Goal: Information Seeking & Learning: Learn about a topic

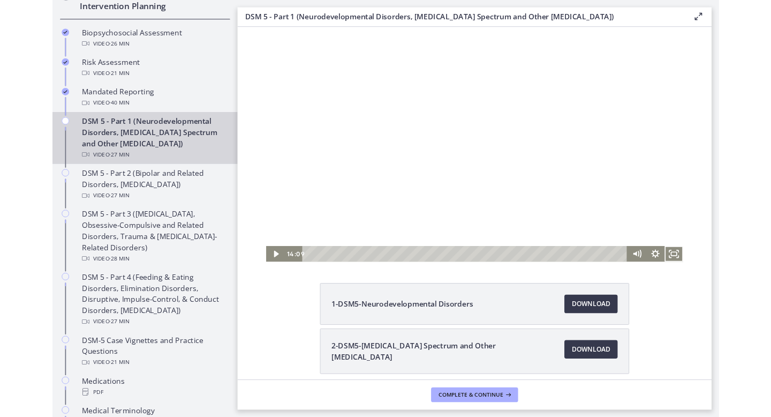
scroll to position [397, 0]
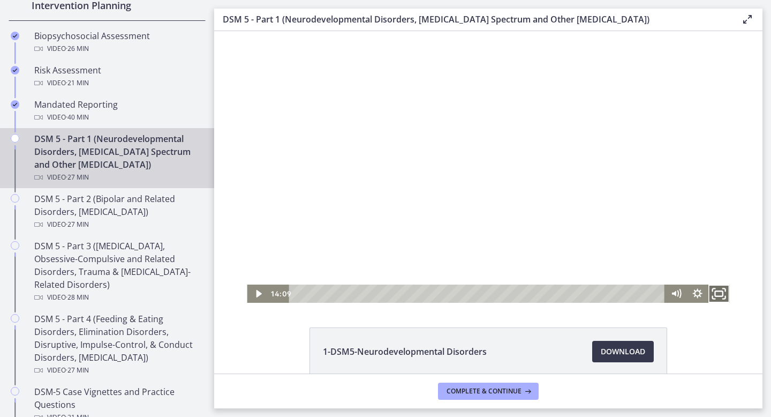
click at [541, 294] on icon "Fullscreen" at bounding box center [719, 294] width 26 height 22
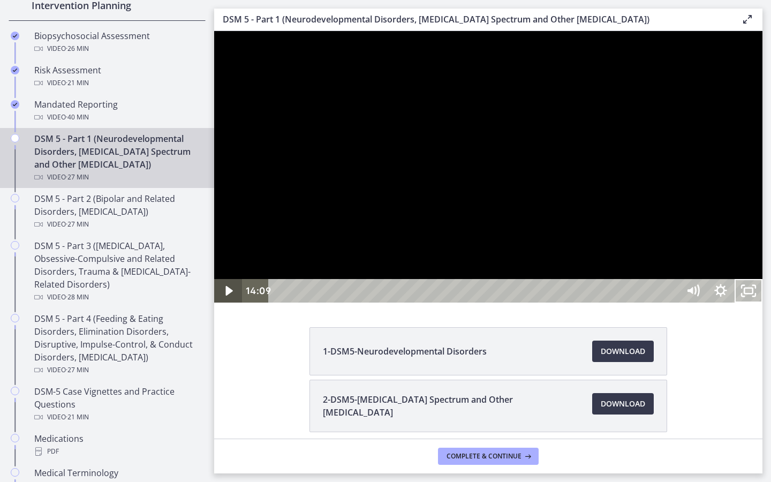
click at [229, 296] on icon "Play Video" at bounding box center [228, 291] width 7 height 10
click at [229, 305] on icon "Pause" at bounding box center [227, 291] width 33 height 28
click at [229, 297] on icon "Play Video" at bounding box center [229, 291] width 9 height 12
click at [229, 305] on icon "Pause" at bounding box center [227, 291] width 33 height 28
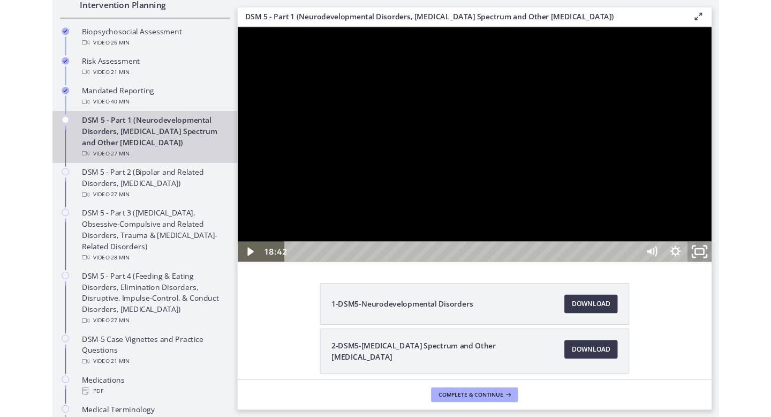
drag, startPoint x: 994, startPoint y: 490, endPoint x: 994, endPoint y: 425, distance: 65.3
click at [541, 301] on icon "Unfullscreen" at bounding box center [771, 287] width 33 height 28
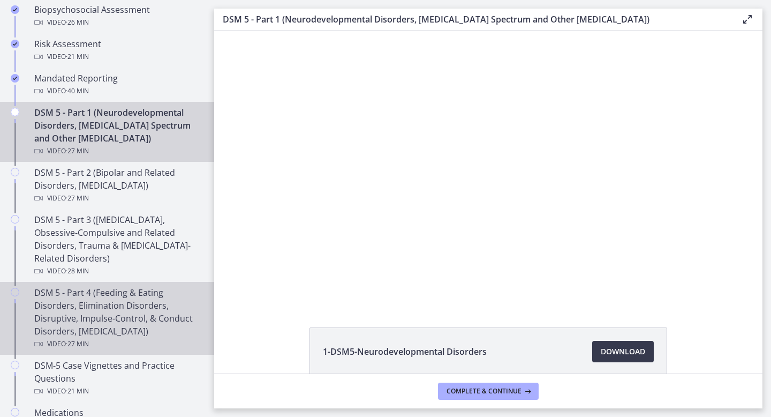
scroll to position [421, 0]
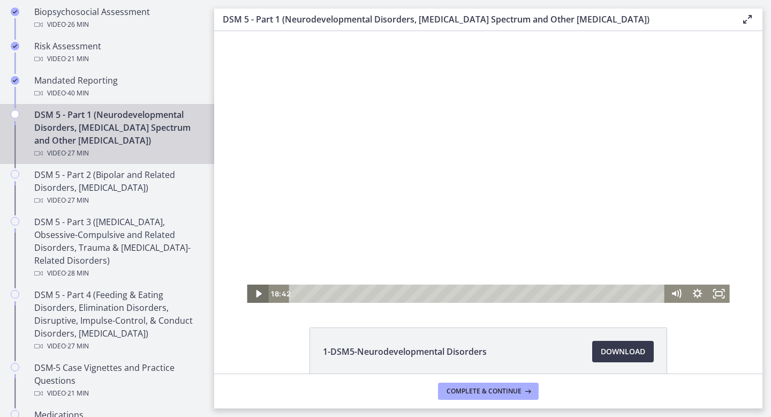
click at [259, 296] on icon "Play Video" at bounding box center [258, 293] width 21 height 18
click at [541, 291] on rect "Fullscreen" at bounding box center [719, 293] width 6 height 4
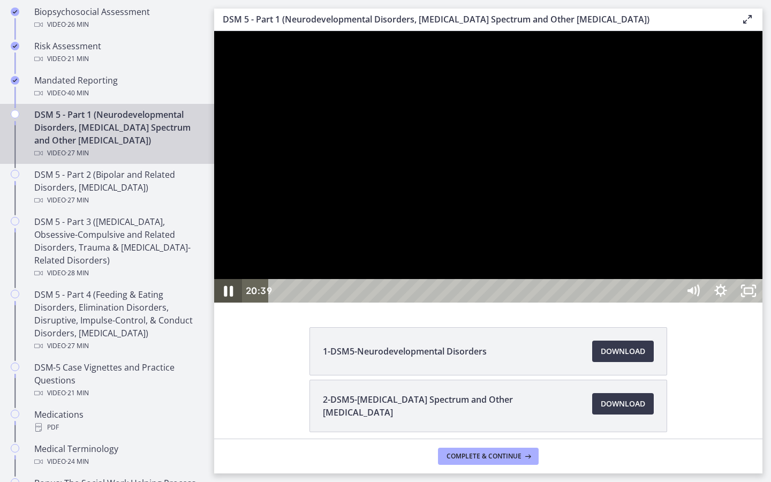
click at [239, 305] on icon "Pause" at bounding box center [227, 291] width 33 height 28
click at [239, 305] on icon "Play Video" at bounding box center [229, 291] width 33 height 28
click at [239, 305] on icon "Pause" at bounding box center [227, 291] width 33 height 28
click at [239, 305] on icon "Play Video" at bounding box center [229, 291] width 33 height 28
click at [239, 302] on icon "Pause" at bounding box center [228, 291] width 28 height 24
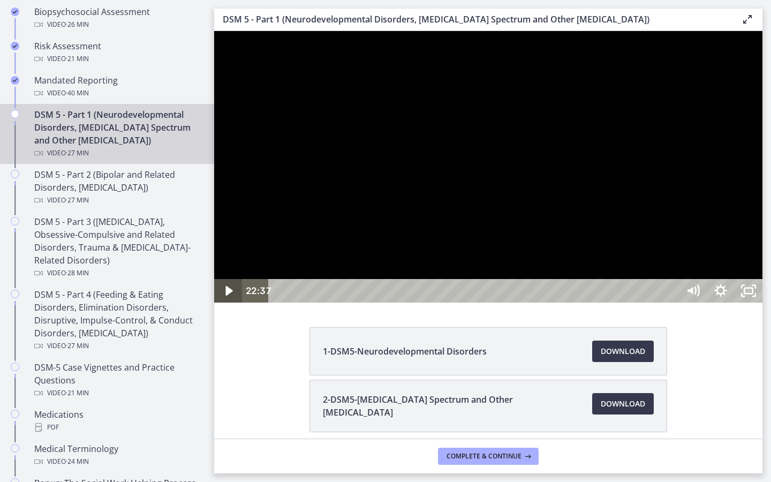
click at [239, 302] on icon "Play Video" at bounding box center [229, 291] width 28 height 24
click at [239, 305] on icon "Pause" at bounding box center [227, 291] width 33 height 28
click at [239, 302] on icon "Play Video" at bounding box center [229, 291] width 28 height 24
click at [226, 296] on icon "Pause" at bounding box center [228, 290] width 7 height 9
click at [226, 297] on icon "Play Video" at bounding box center [229, 291] width 9 height 12
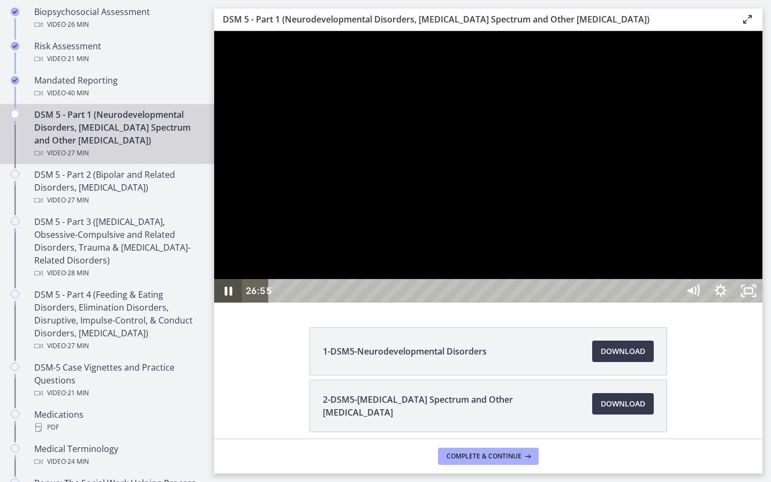
click at [226, 296] on icon "Pause" at bounding box center [228, 290] width 7 height 9
click at [226, 297] on icon "Play Video" at bounding box center [229, 291] width 9 height 12
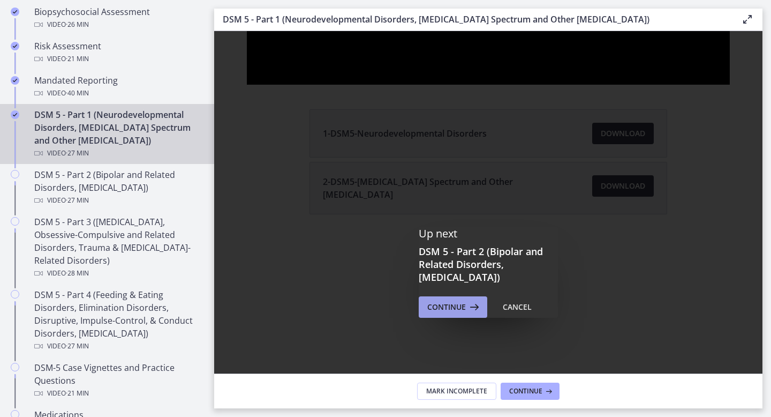
click at [455, 305] on span "Continue" at bounding box center [446, 306] width 39 height 13
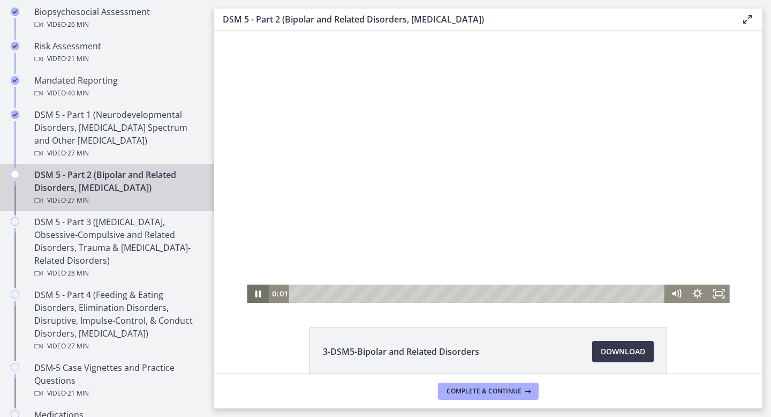
click at [263, 291] on icon "Pause" at bounding box center [257, 293] width 21 height 18
click at [541, 293] on icon "Fullscreen" at bounding box center [719, 294] width 26 height 22
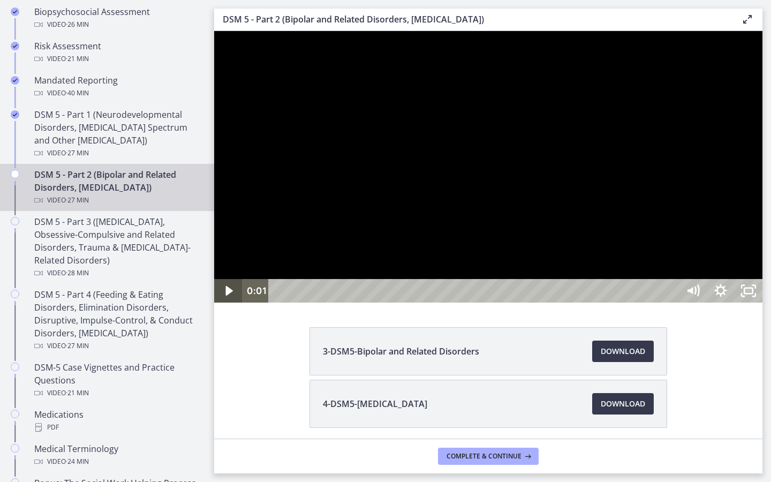
click at [232, 302] on icon "Play Video" at bounding box center [229, 291] width 28 height 24
click at [232, 305] on icon "Pause" at bounding box center [227, 291] width 33 height 28
click at [232, 302] on icon "Play Video" at bounding box center [229, 291] width 28 height 24
click at [232, 305] on icon "Pause" at bounding box center [227, 291] width 33 height 28
click at [232, 305] on icon "Play Video" at bounding box center [229, 291] width 33 height 28
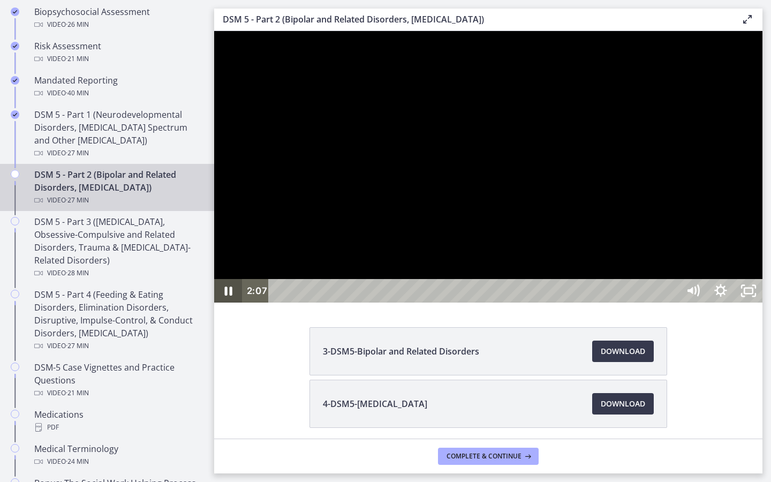
click at [232, 302] on icon "Pause" at bounding box center [228, 291] width 28 height 24
click at [232, 305] on icon "Play Video" at bounding box center [229, 291] width 33 height 28
click at [232, 305] on icon "Pause" at bounding box center [227, 291] width 33 height 28
click at [232, 305] on icon "Play Video" at bounding box center [229, 291] width 33 height 28
click at [232, 305] on icon "Pause" at bounding box center [227, 291] width 33 height 28
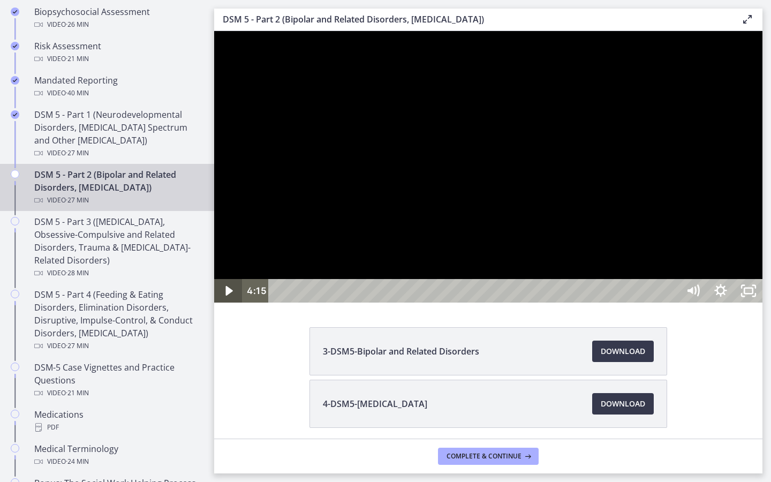
click at [232, 302] on icon "Play Video" at bounding box center [229, 291] width 28 height 24
click at [232, 305] on icon "Pause" at bounding box center [227, 291] width 33 height 28
click at [232, 305] on icon "Play Video" at bounding box center [229, 291] width 33 height 28
click at [232, 305] on icon "Pause" at bounding box center [227, 291] width 33 height 28
click at [232, 305] on icon "Play Video" at bounding box center [229, 291] width 33 height 28
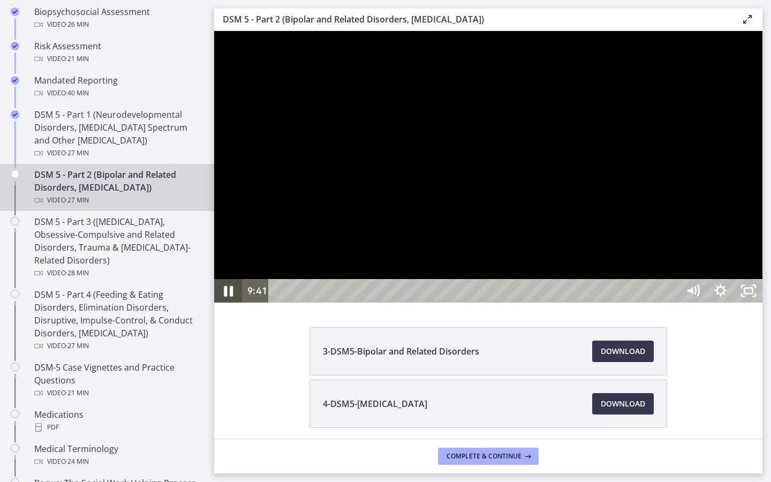
click at [232, 305] on icon "Pause" at bounding box center [227, 291] width 33 height 28
click at [232, 305] on icon "Play Video" at bounding box center [229, 291] width 33 height 28
click at [232, 305] on icon "Pause" at bounding box center [227, 291] width 33 height 28
click at [232, 305] on icon "Play Video" at bounding box center [229, 291] width 33 height 28
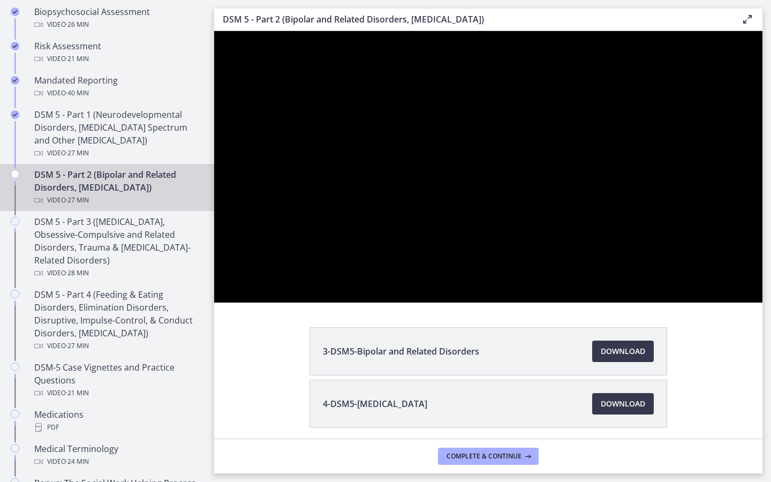
click at [335, 302] on div at bounding box center [488, 166] width 548 height 271
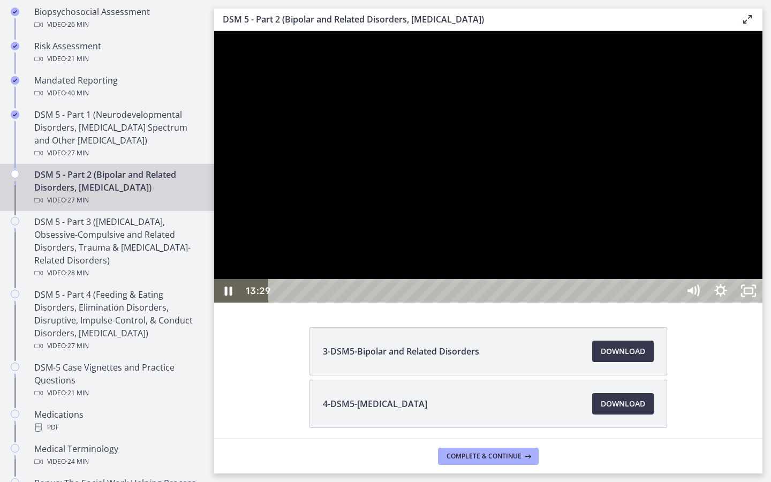
click at [292, 302] on div at bounding box center [488, 166] width 548 height 271
click at [230, 302] on icon "Play Video" at bounding box center [229, 291] width 28 height 24
click at [232, 305] on icon "Pause" at bounding box center [227, 291] width 33 height 28
click at [541, 293] on rect "Unfullscreen" at bounding box center [748, 290] width 9 height 5
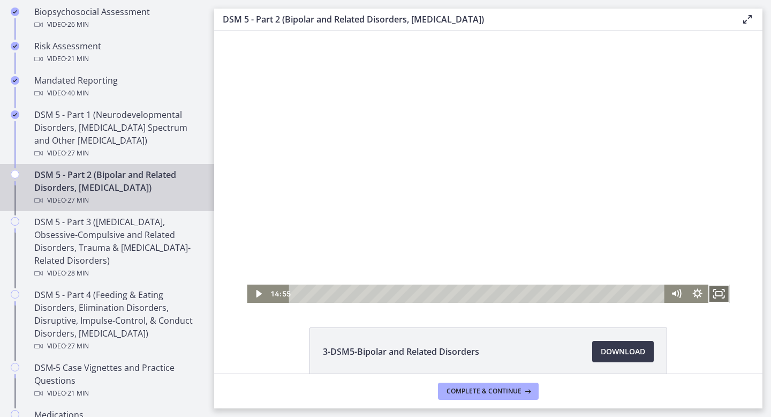
click at [541, 294] on icon "Fullscreen" at bounding box center [718, 293] width 21 height 18
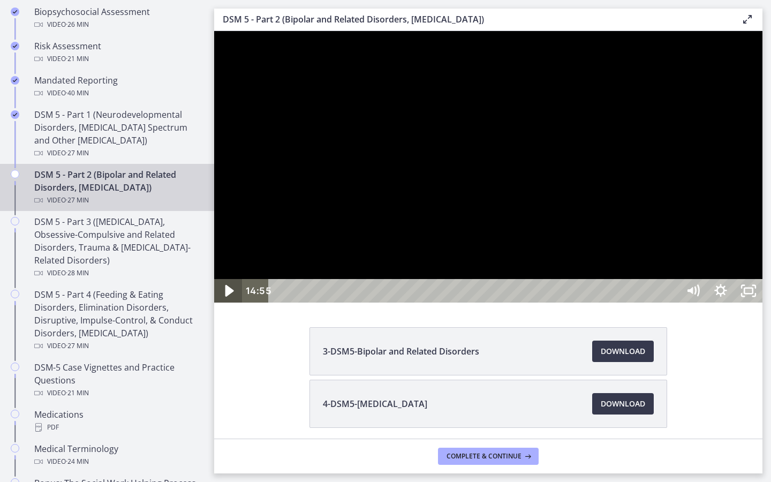
click at [232, 305] on icon "Play Video" at bounding box center [229, 291] width 33 height 28
click at [232, 302] on icon "Pause" at bounding box center [228, 291] width 28 height 24
click at [219, 305] on icon "Play Video" at bounding box center [229, 291] width 33 height 28
click at [219, 305] on icon "Pause" at bounding box center [227, 291] width 33 height 28
click at [219, 305] on icon "Play Video" at bounding box center [229, 291] width 33 height 28
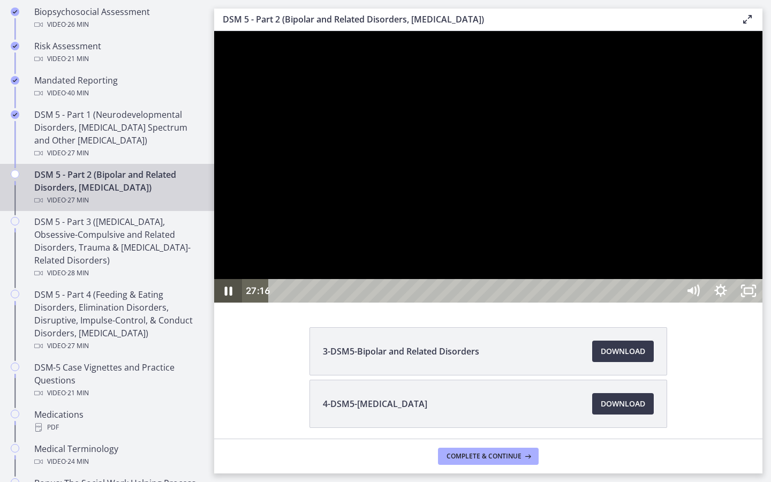
click at [236, 302] on icon "Pause" at bounding box center [228, 291] width 28 height 24
click at [236, 305] on icon "Play Video" at bounding box center [229, 291] width 33 height 28
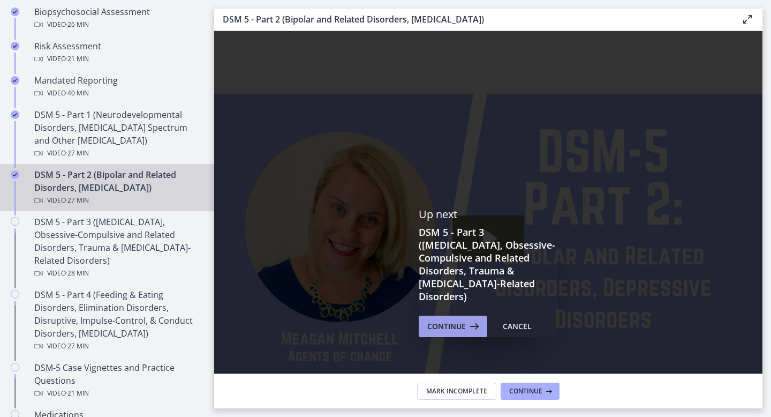
click at [444, 326] on span "Continue" at bounding box center [446, 326] width 39 height 13
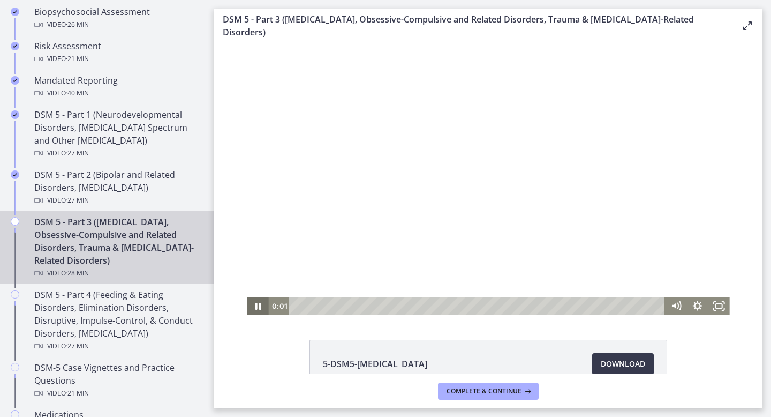
click at [260, 305] on icon "Pause" at bounding box center [258, 305] width 6 height 7
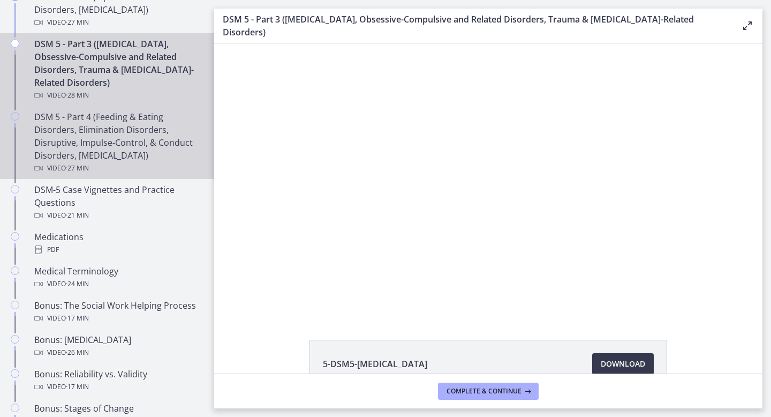
scroll to position [615, 0]
